Goal: Task Accomplishment & Management: Manage account settings

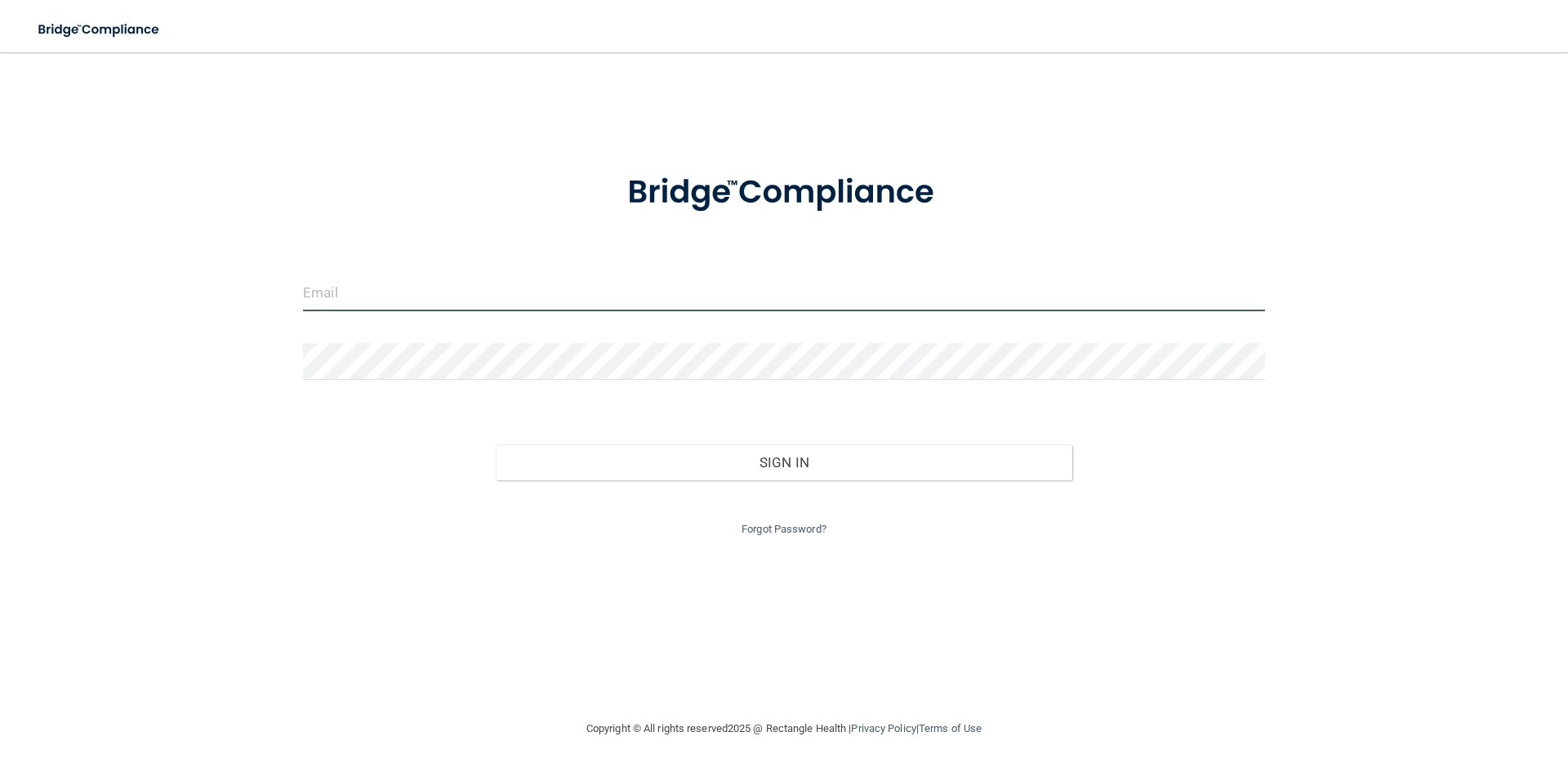
click at [534, 296] on input "email" at bounding box center [784, 293] width 962 height 37
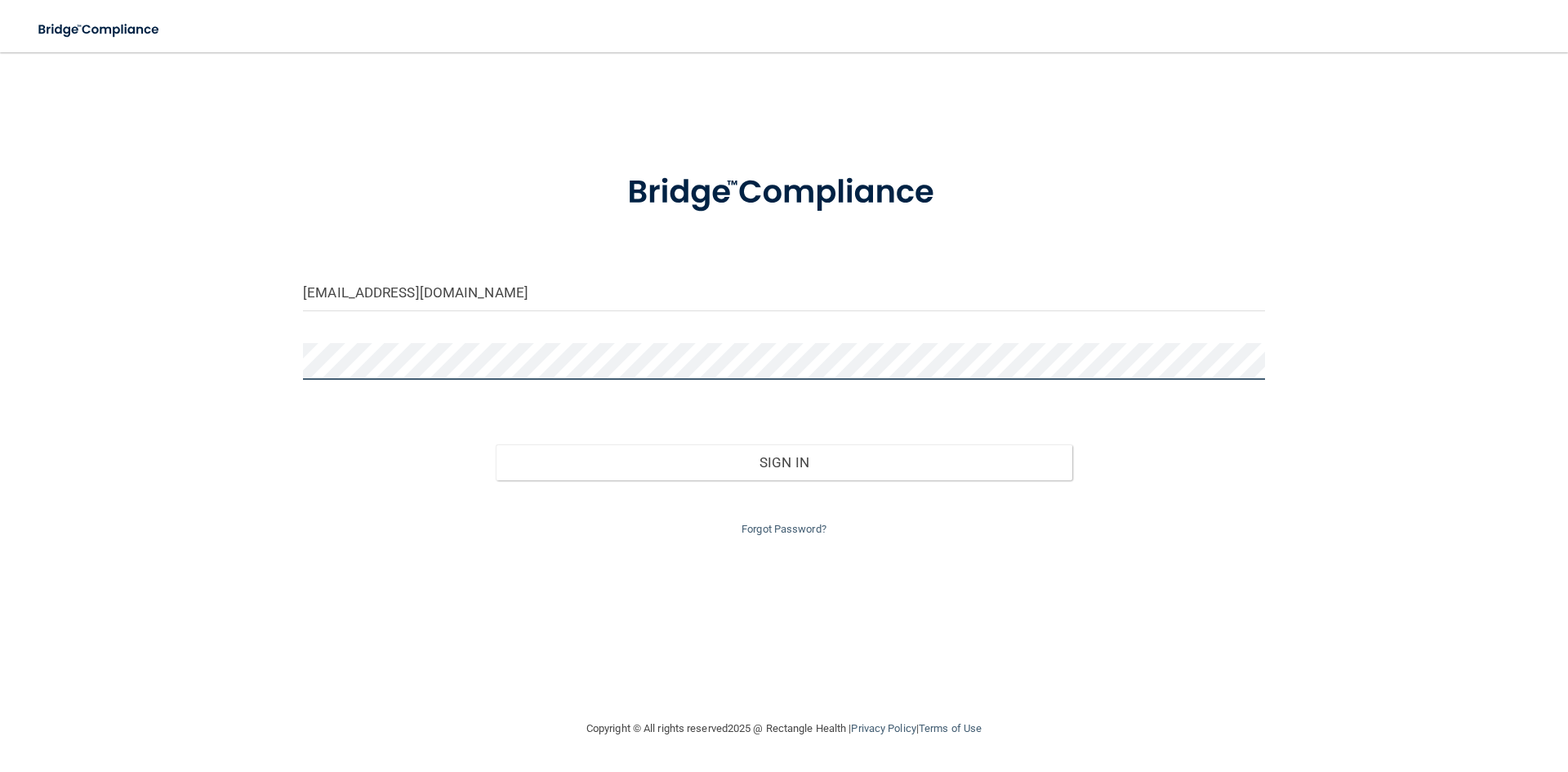
click at [496, 444] on button "Sign In" at bounding box center [785, 462] width 578 height 36
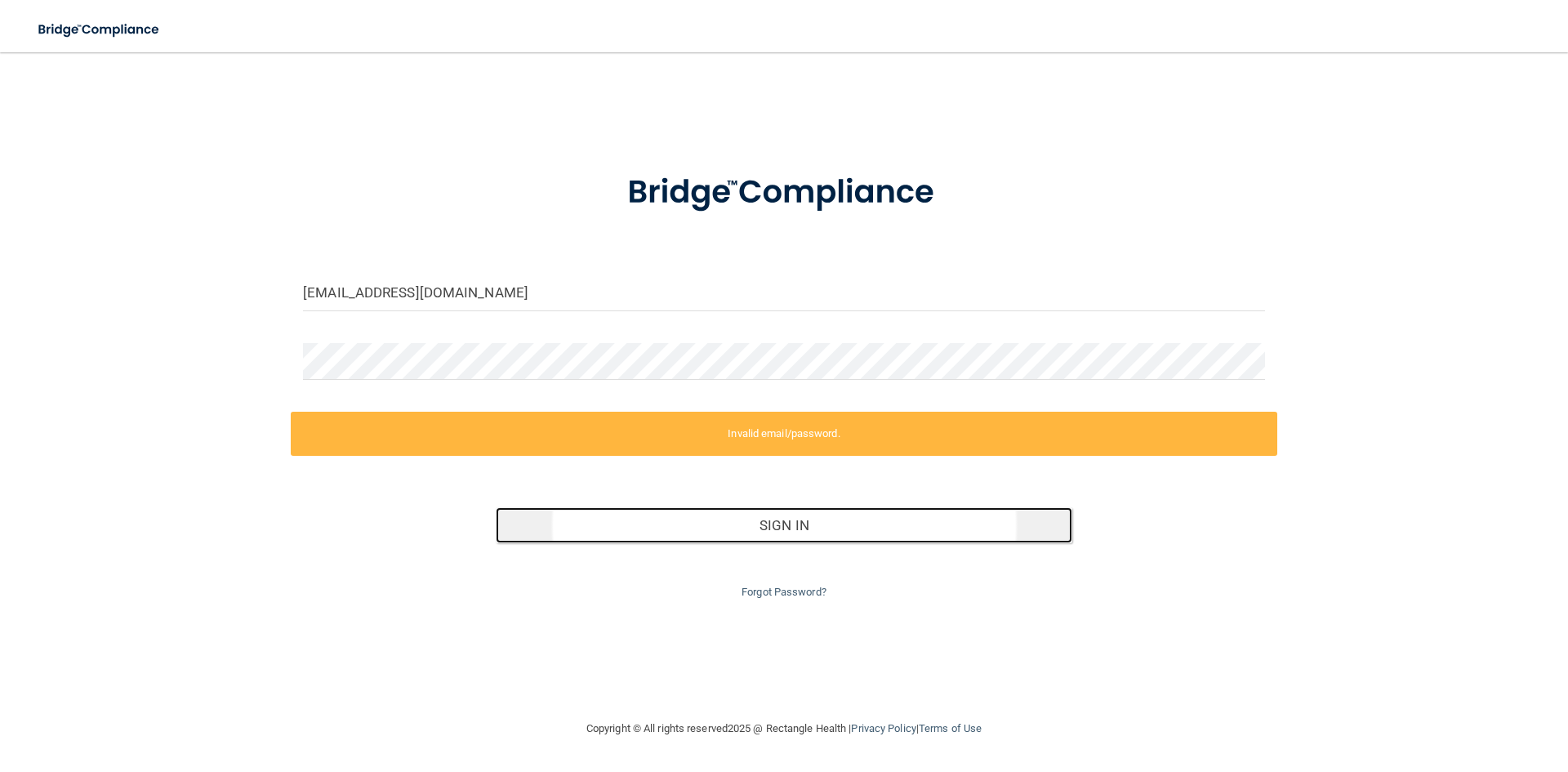
click at [768, 519] on button "Sign In" at bounding box center [785, 524] width 578 height 36
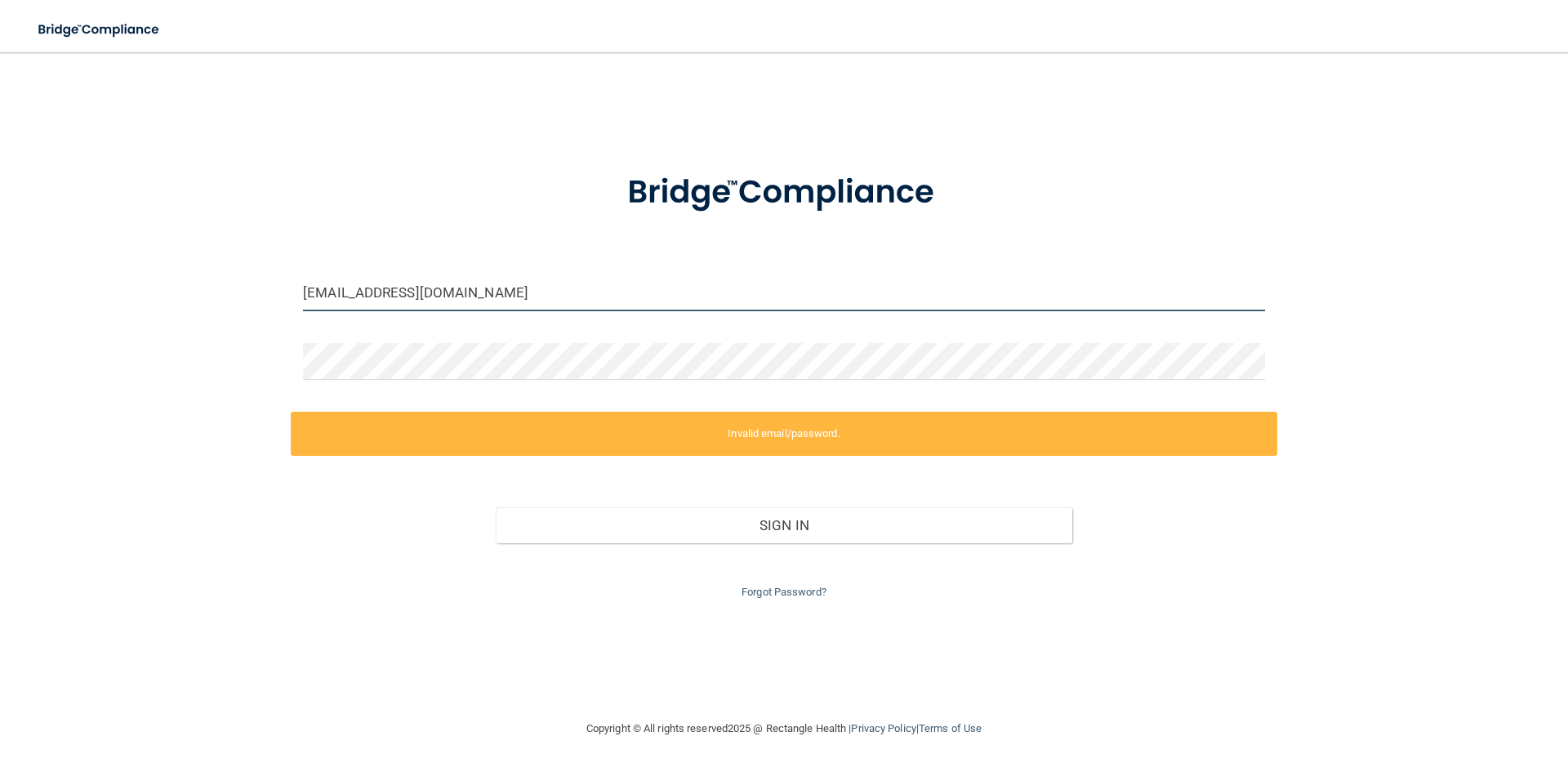
drag, startPoint x: 578, startPoint y: 293, endPoint x: 302, endPoint y: 303, distance: 276.2
click at [302, 303] on div "[EMAIL_ADDRESS][DOMAIN_NAME]" at bounding box center [784, 299] width 987 height 49
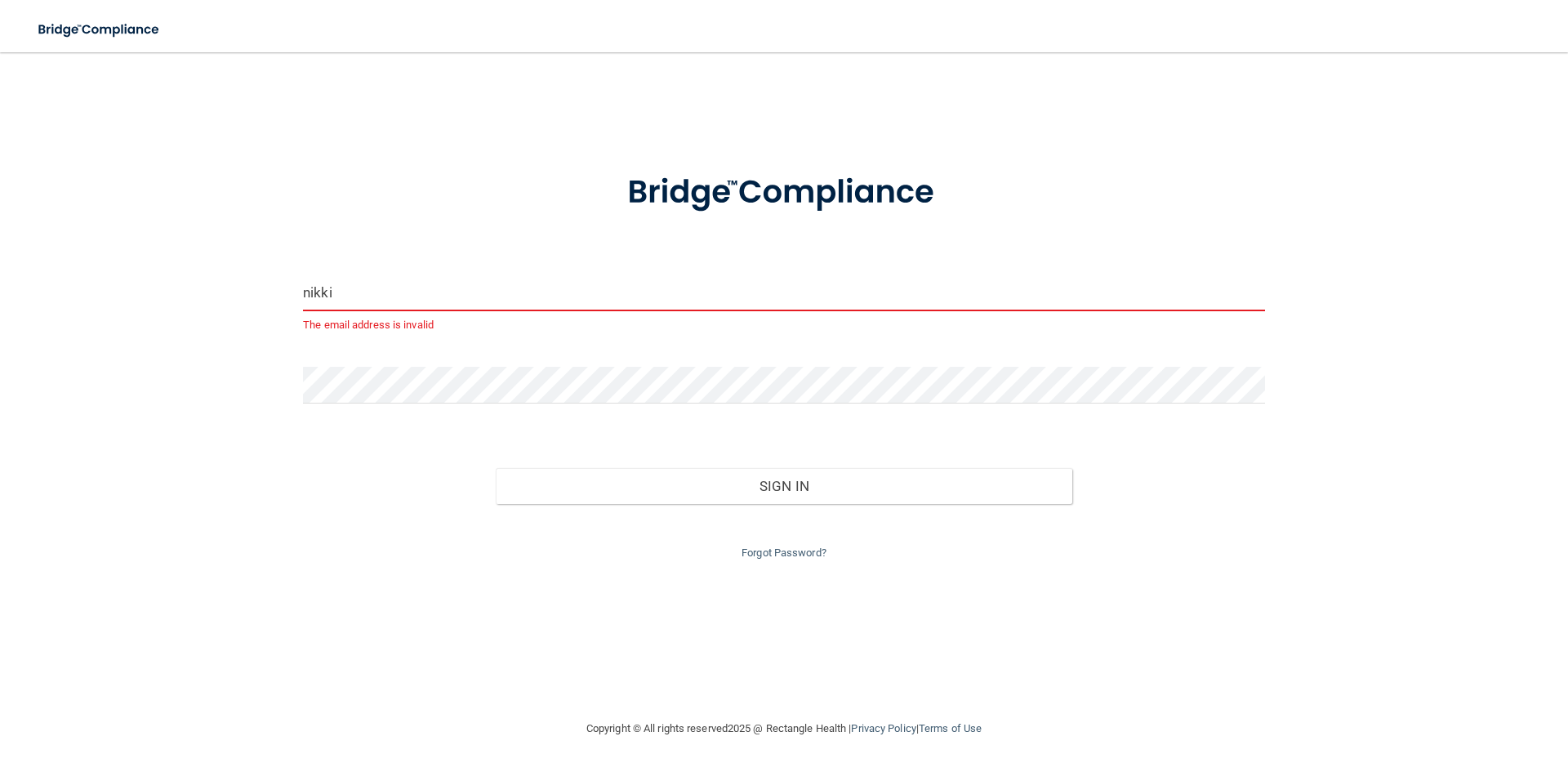
type input "[EMAIL_ADDRESS][DOMAIN_NAME]"
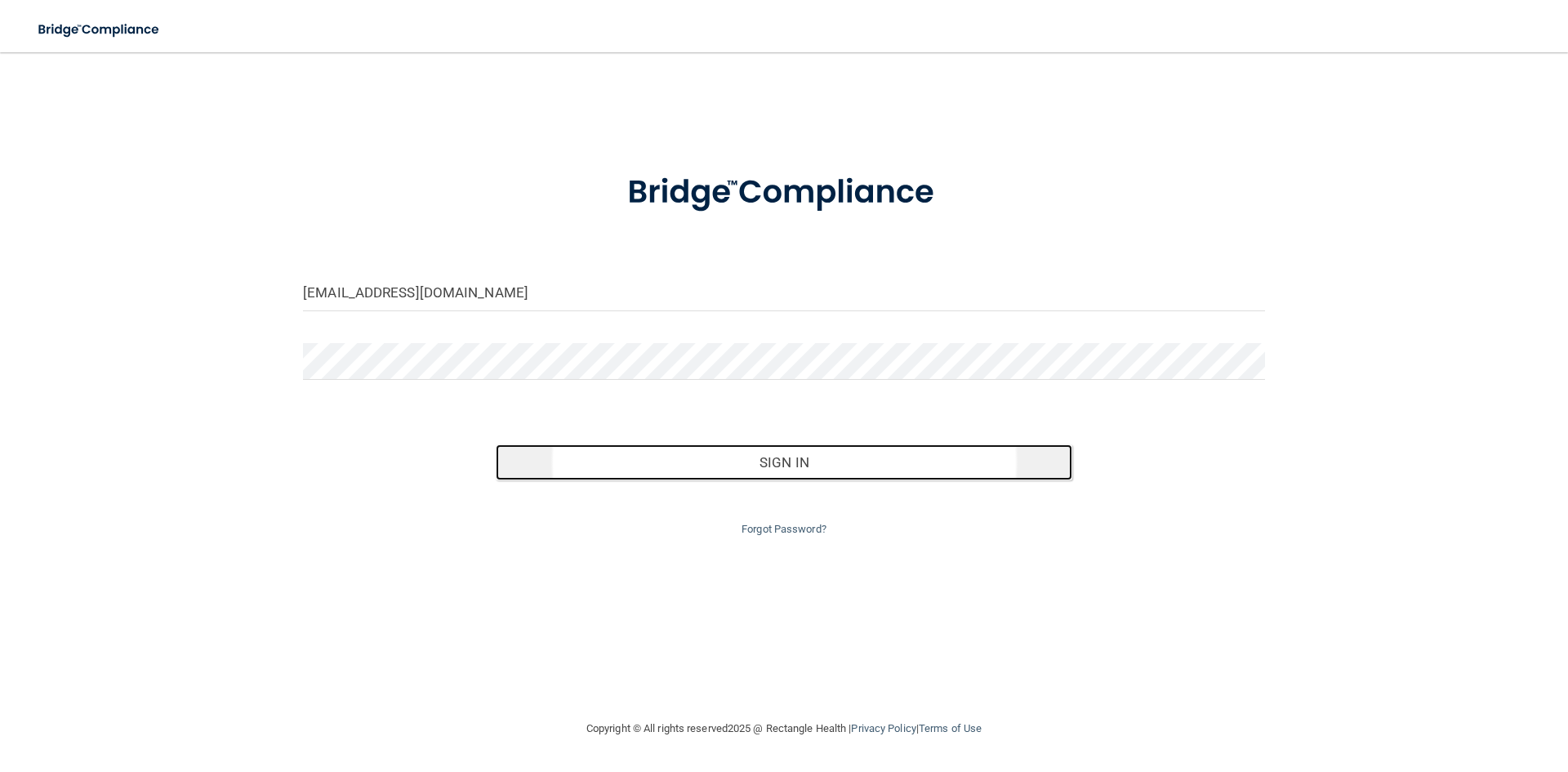
click at [816, 464] on button "Sign In" at bounding box center [785, 462] width 578 height 36
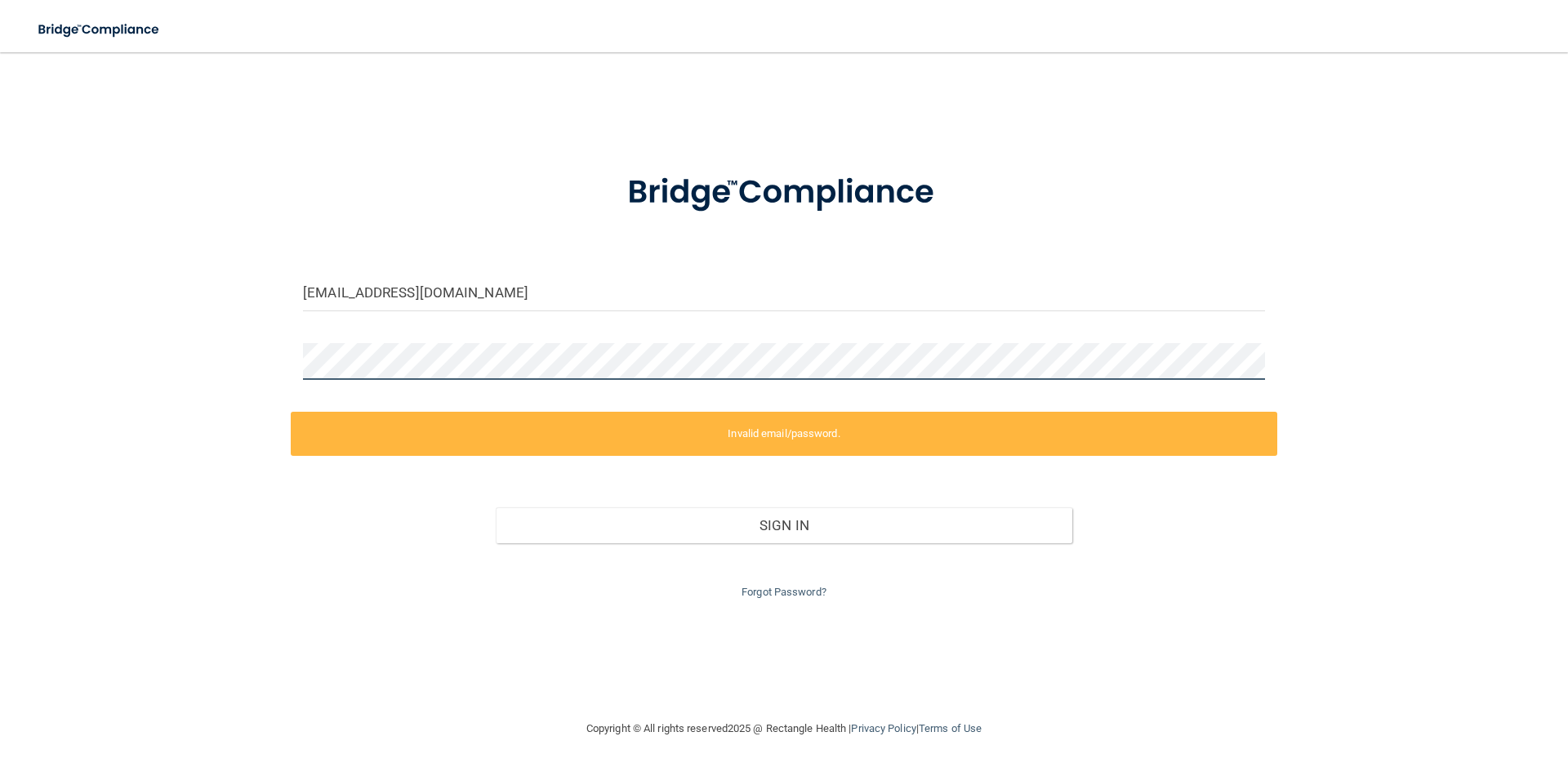
click at [91, 358] on div "[EMAIL_ADDRESS][DOMAIN_NAME] Invalid email/password. You don't have permission …" at bounding box center [784, 385] width 1503 height 634
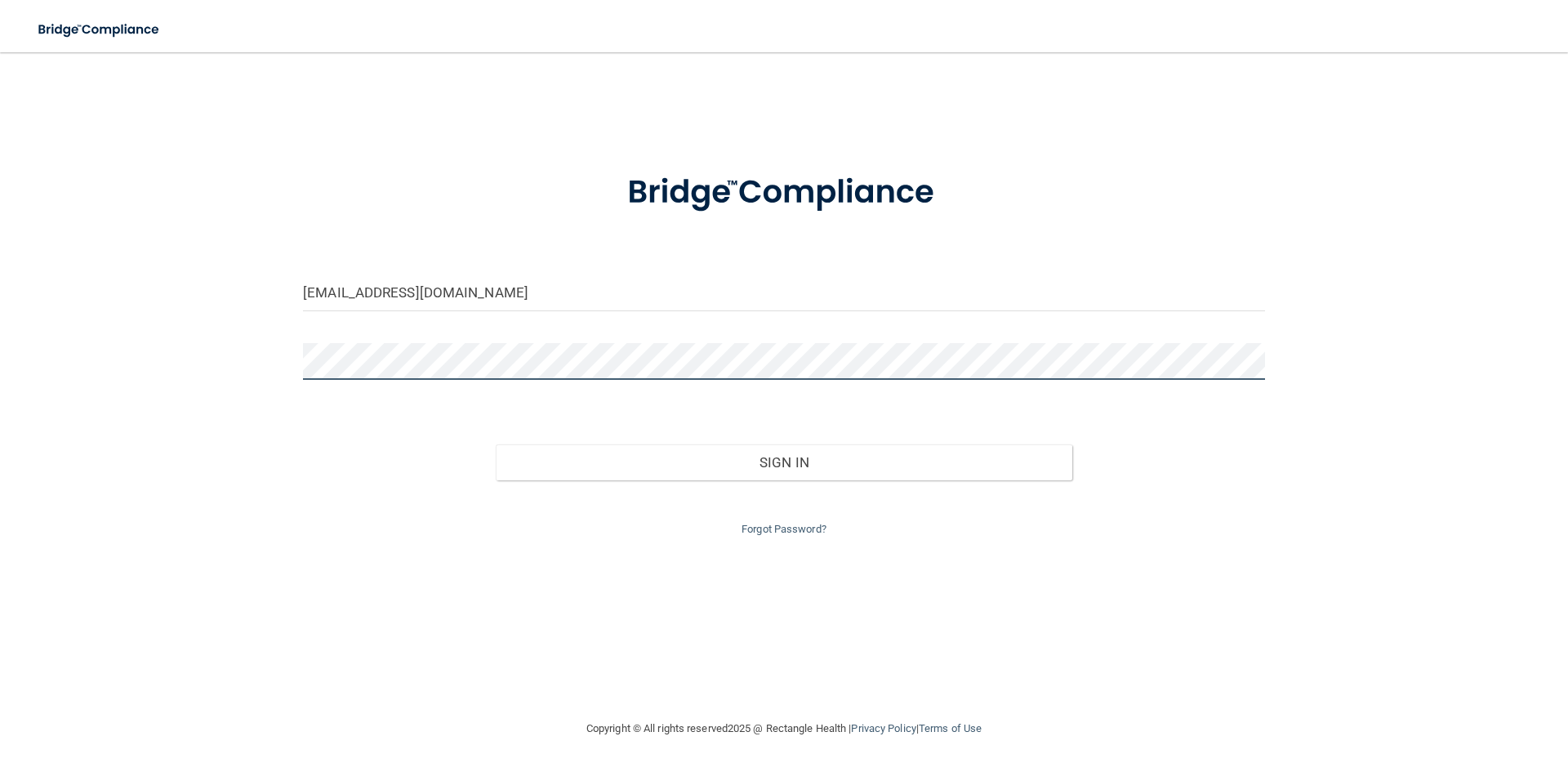
click at [496, 444] on button "Sign In" at bounding box center [785, 462] width 578 height 36
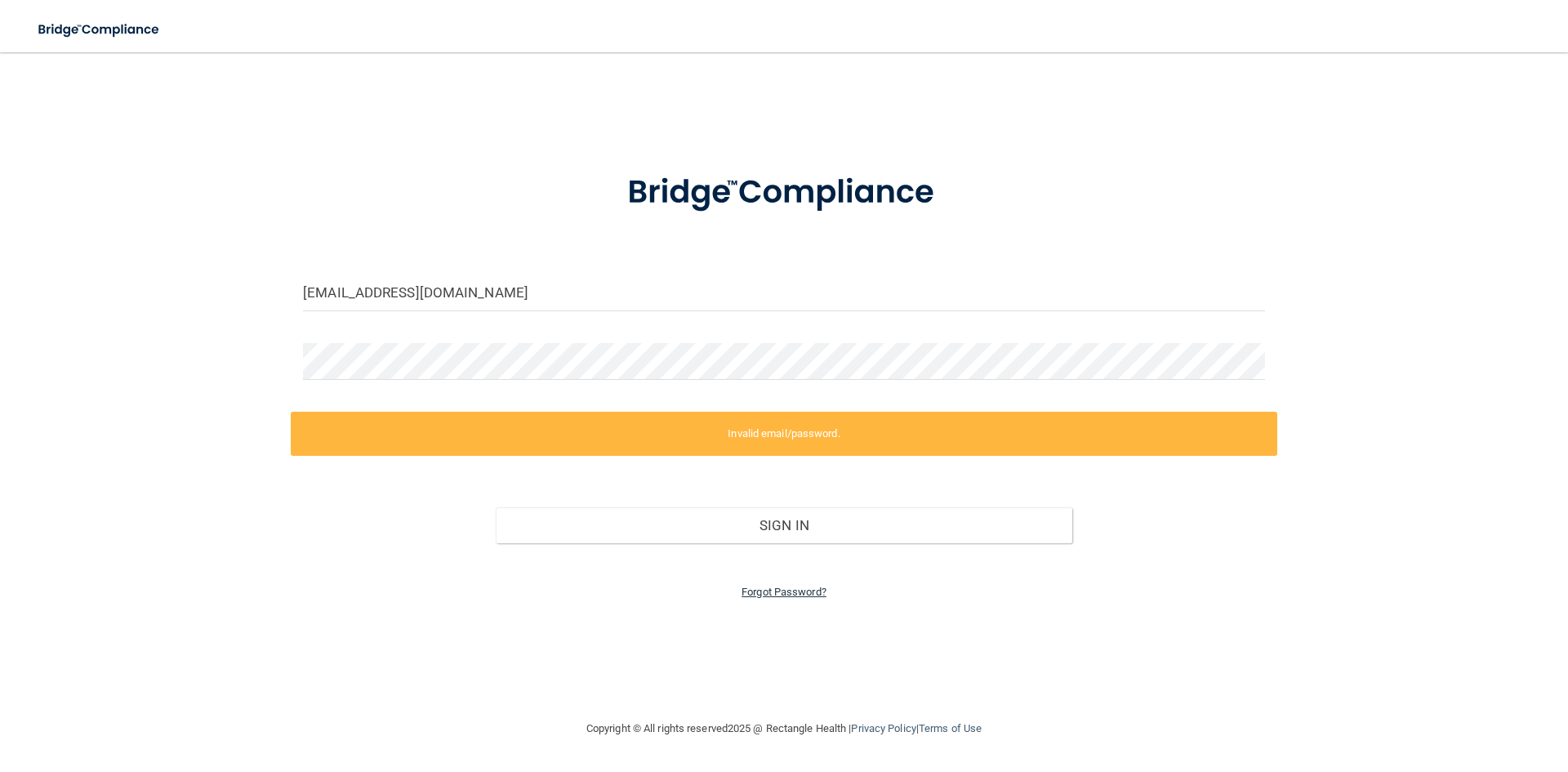
click at [797, 595] on link "Forgot Password?" at bounding box center [784, 592] width 85 height 13
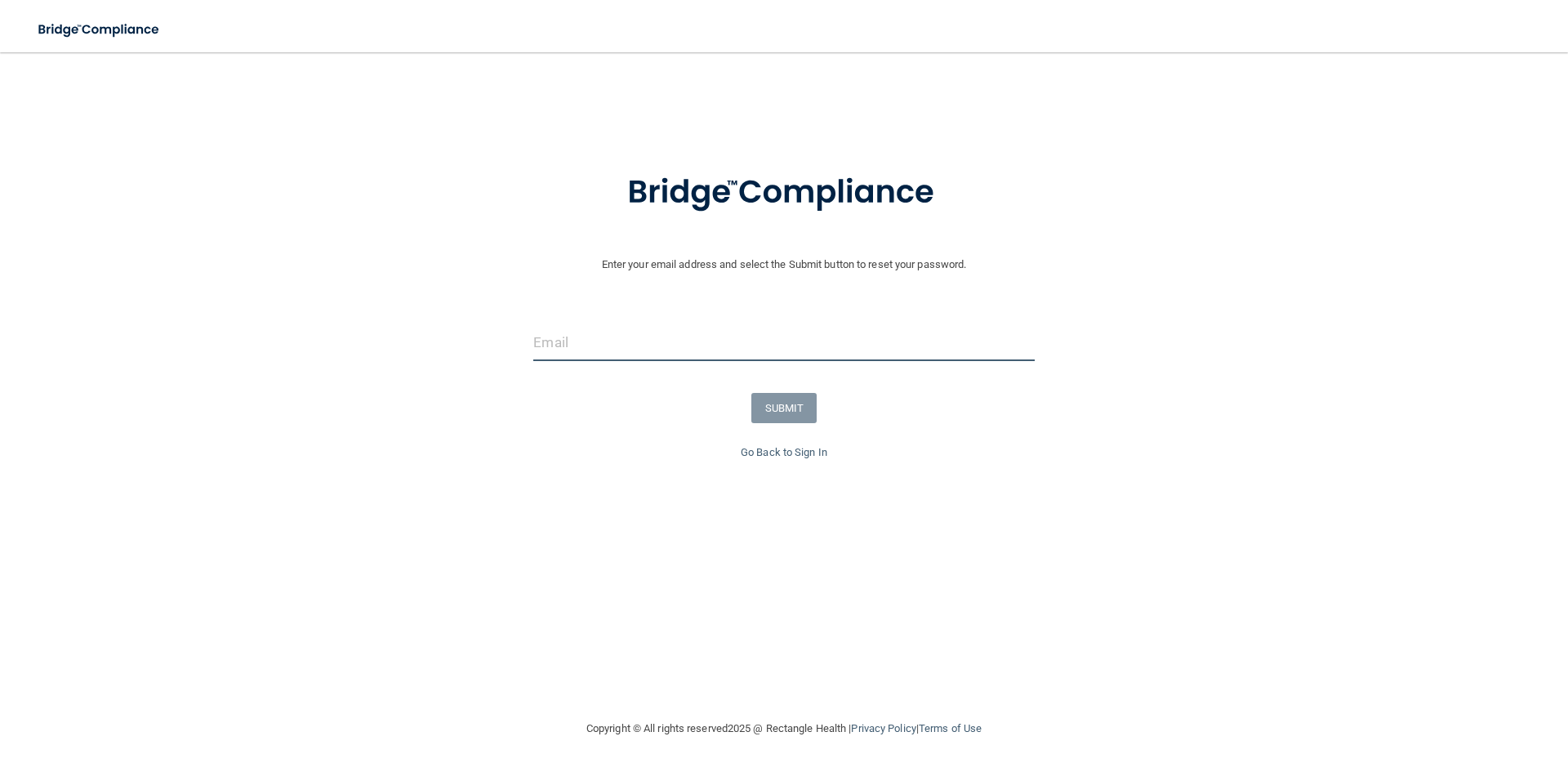
click at [594, 334] on input "email" at bounding box center [783, 342] width 501 height 37
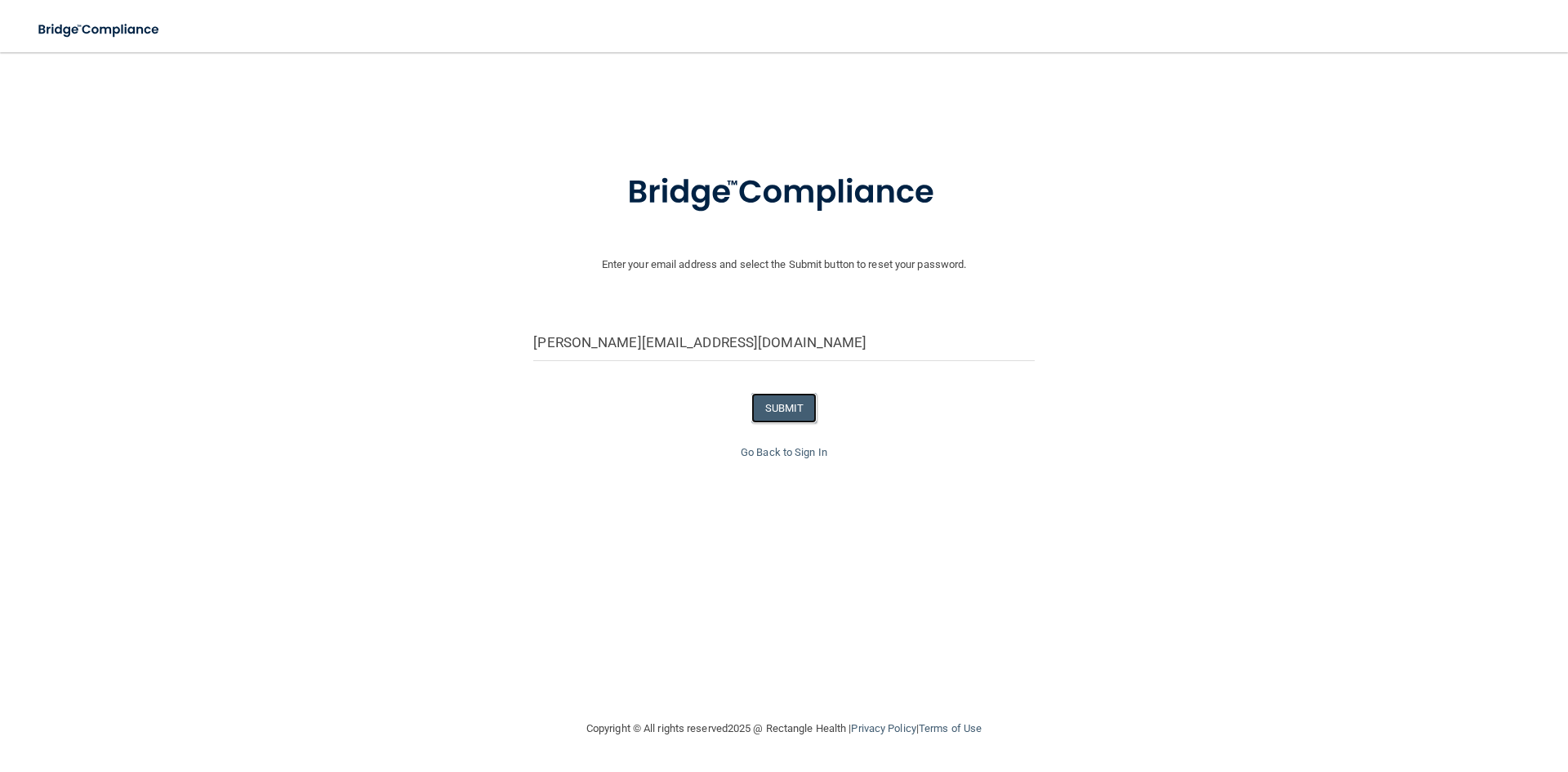
drag, startPoint x: 788, startPoint y: 412, endPoint x: 570, endPoint y: 345, distance: 228.1
click at [570, 345] on form "Enter your email address and select the Submit button to reset your password. […" at bounding box center [784, 296] width 1552 height 292
drag, startPoint x: 546, startPoint y: 343, endPoint x: 484, endPoint y: 340, distance: 62.1
click at [492, 342] on div "[PERSON_NAME][EMAIL_ADDRESS][DOMAIN_NAME]" at bounding box center [784, 348] width 1576 height 49
type input "[EMAIL_ADDRESS][DOMAIN_NAME]"
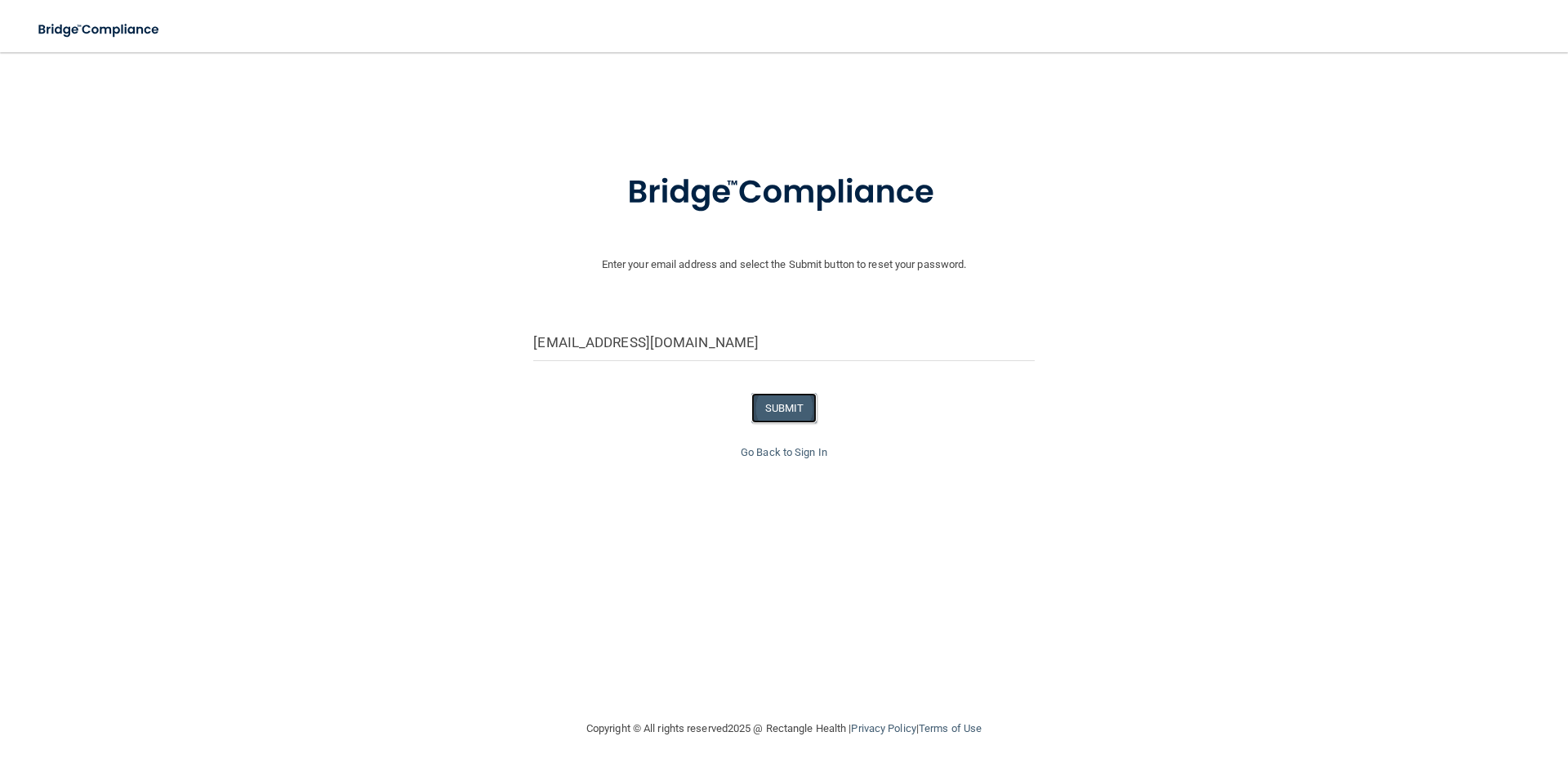
click at [784, 404] on button "SUBMIT" at bounding box center [784, 408] width 66 height 30
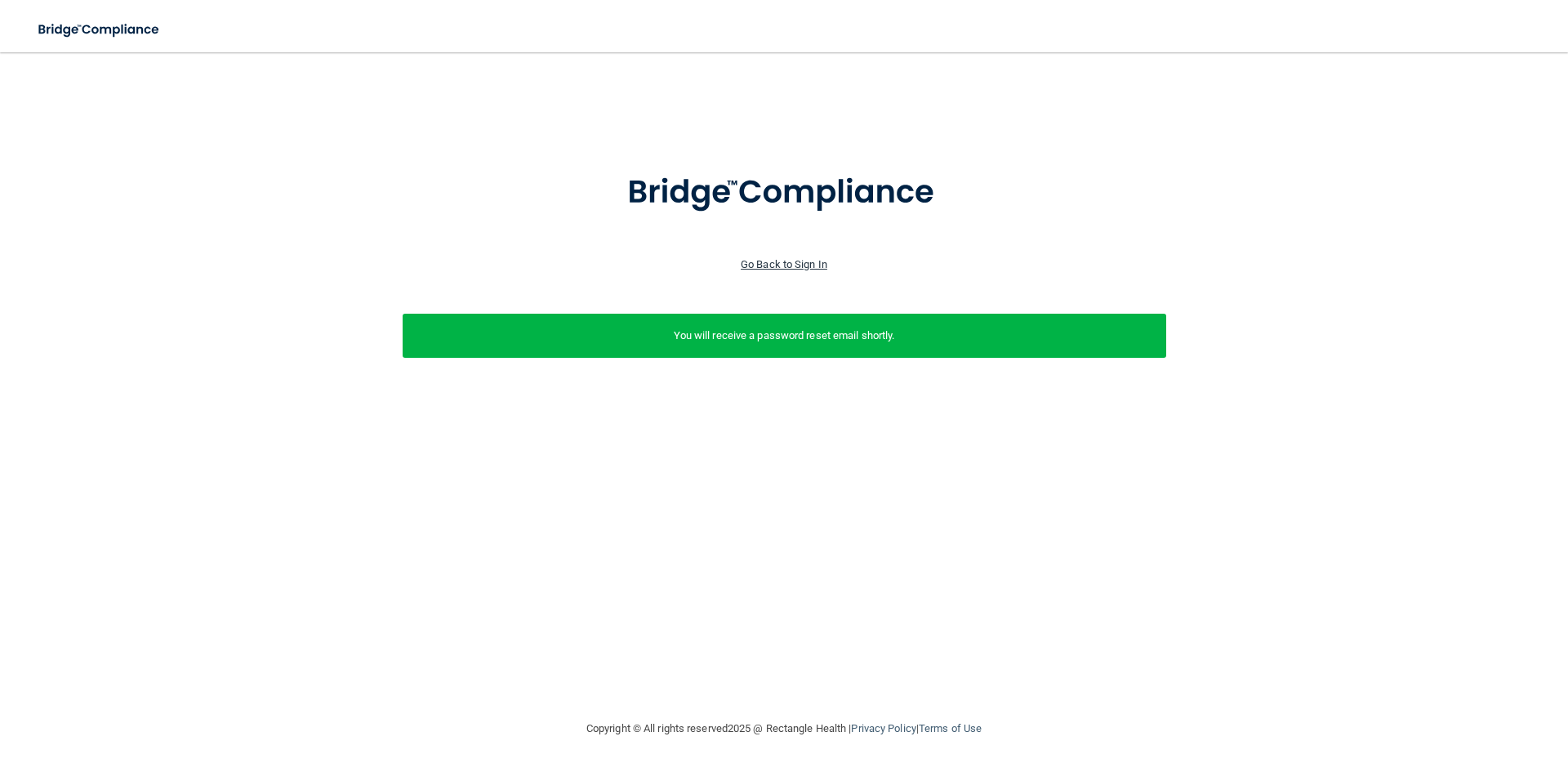
click at [775, 263] on link "Go Back to Sign In" at bounding box center [784, 264] width 86 height 13
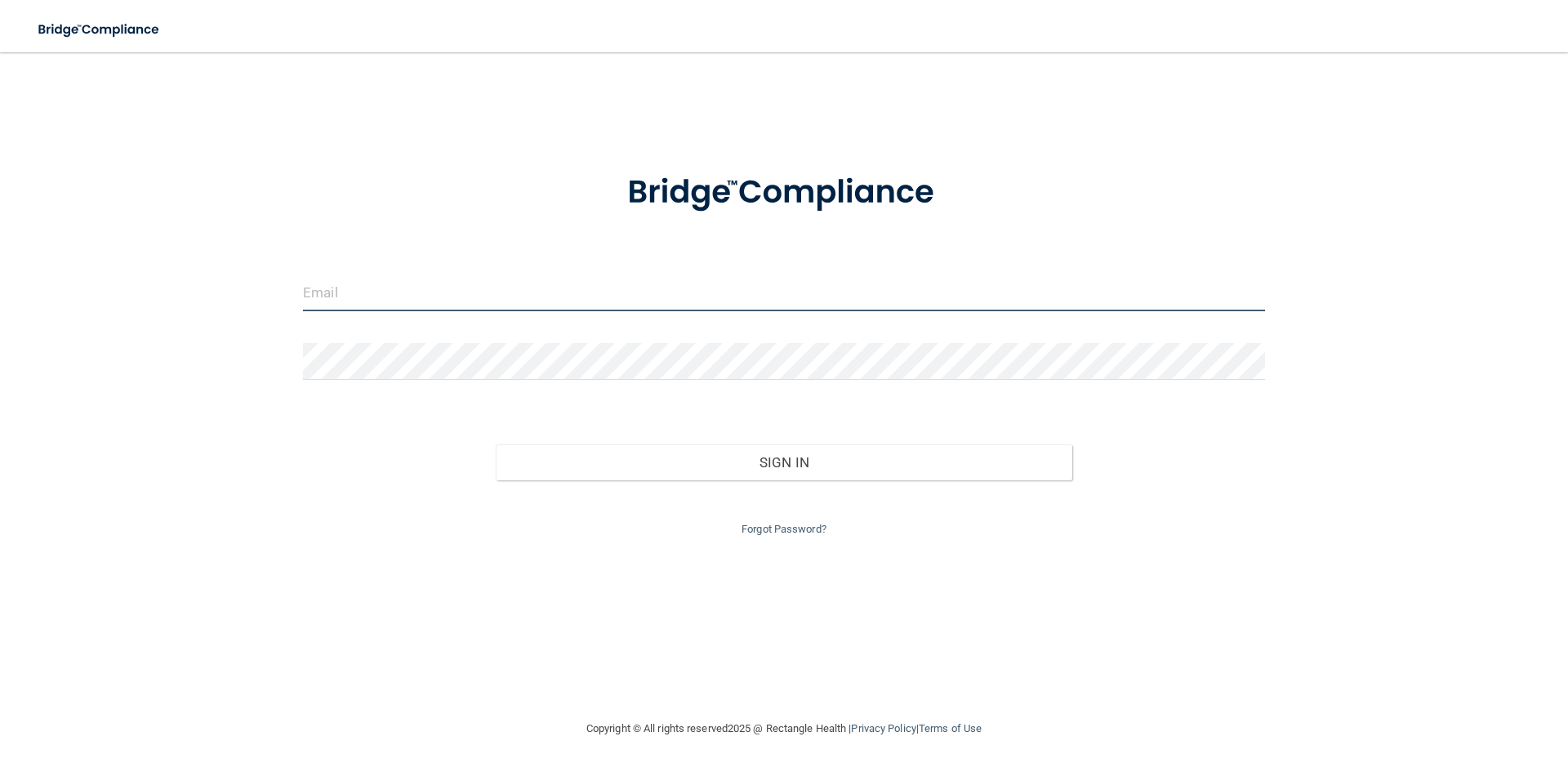
click at [461, 289] on input "email" at bounding box center [784, 293] width 962 height 37
type input "[EMAIL_ADDRESS][DOMAIN_NAME]"
